Goal: Information Seeking & Learning: Learn about a topic

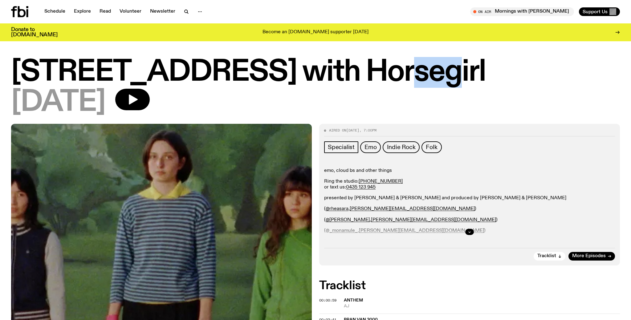
drag, startPoint x: 413, startPoint y: 82, endPoint x: 381, endPoint y: 80, distance: 31.5
click at [381, 80] on h1 "704 W HIGH ST with Horsegirl" at bounding box center [315, 73] width 609 height 28
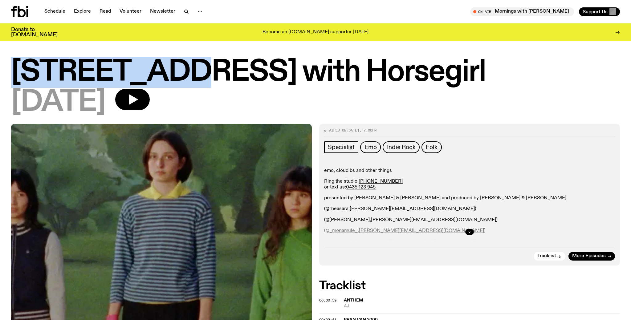
drag, startPoint x: 37, startPoint y: 66, endPoint x: 66, endPoint y: 22, distance: 53.2
click at [182, 69] on h1 "704 W HIGH ST with Horsegirl" at bounding box center [315, 73] width 609 height 28
click at [186, 11] on icon "button" at bounding box center [186, 11] width 3 height 3
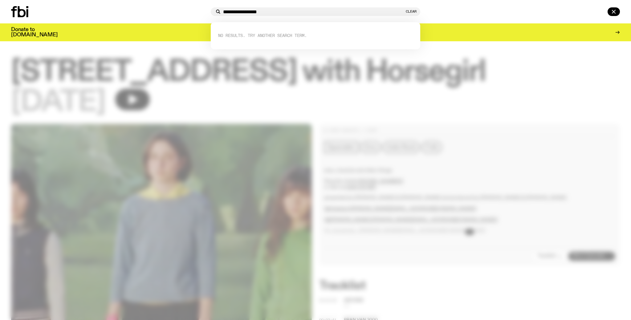
type input "**********"
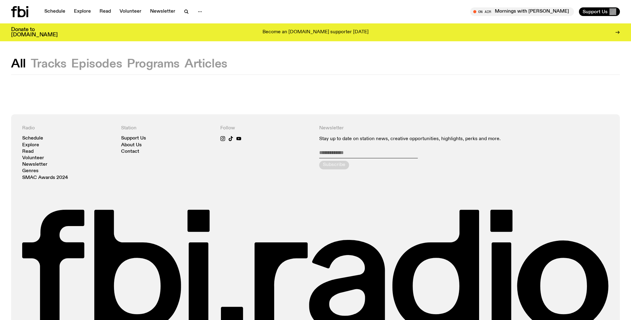
click at [185, 68] on button "Programs" at bounding box center [206, 64] width 43 height 11
